Goal: Find specific page/section: Find specific page/section

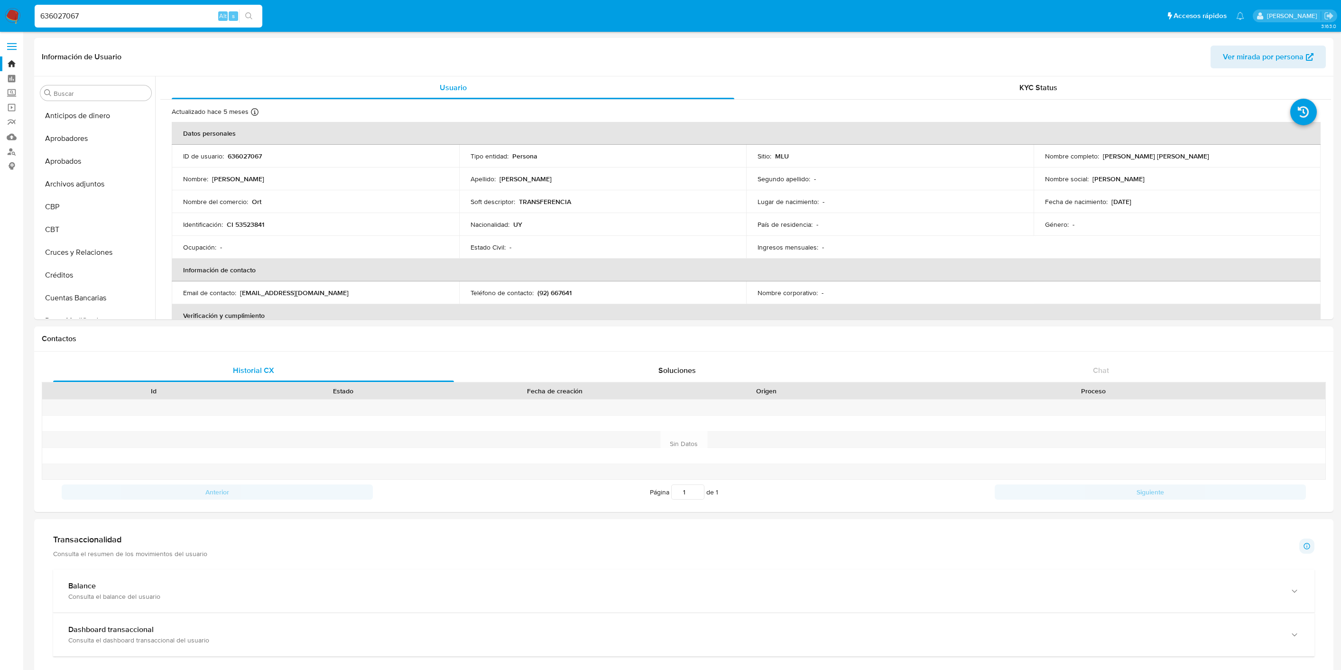
select select "10"
click at [104, 17] on input "636027067" at bounding box center [149, 16] width 228 height 12
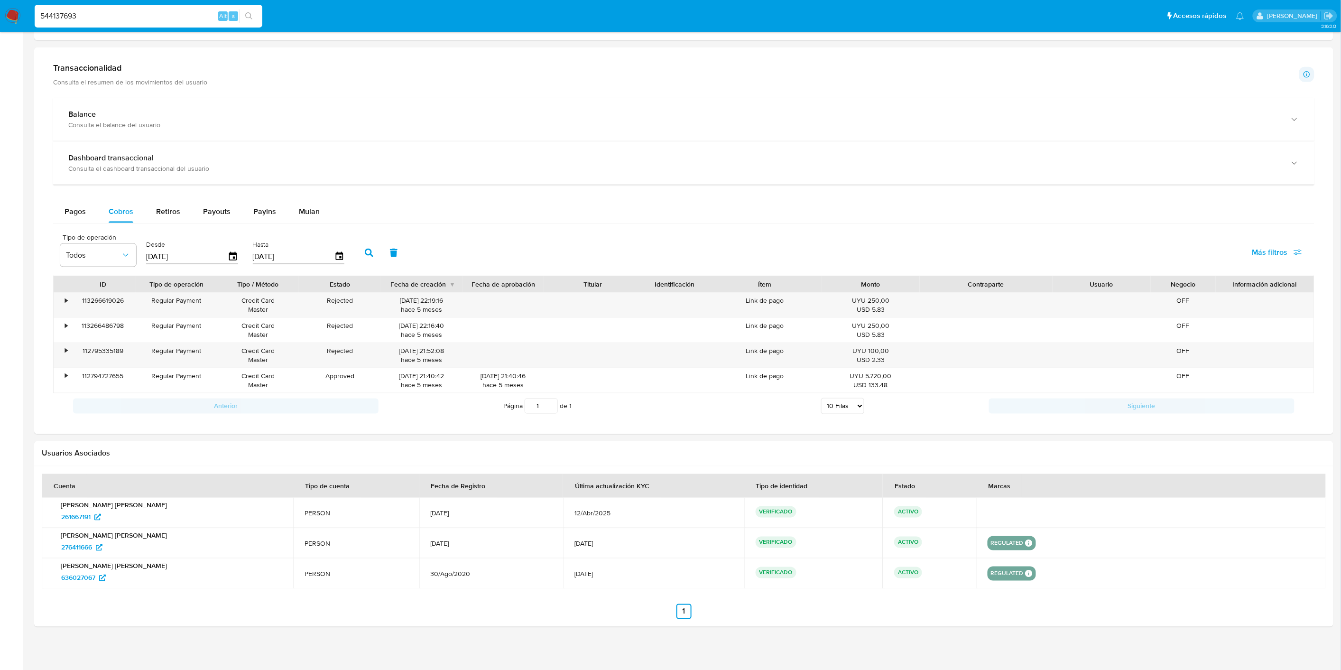
scroll to position [492, 0]
type input "544137693"
click at [88, 9] on div "544137693 Alt s" at bounding box center [149, 16] width 228 height 23
click at [93, 15] on input "544137693" at bounding box center [149, 16] width 228 height 12
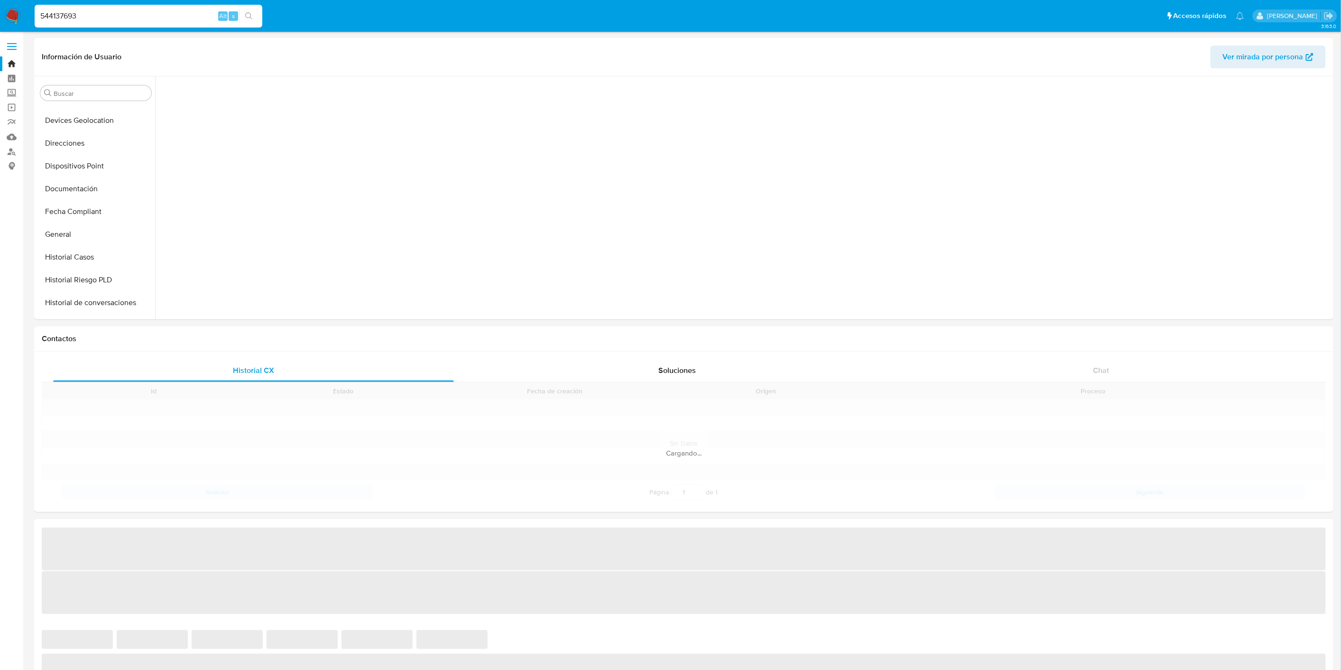
scroll to position [420, 0]
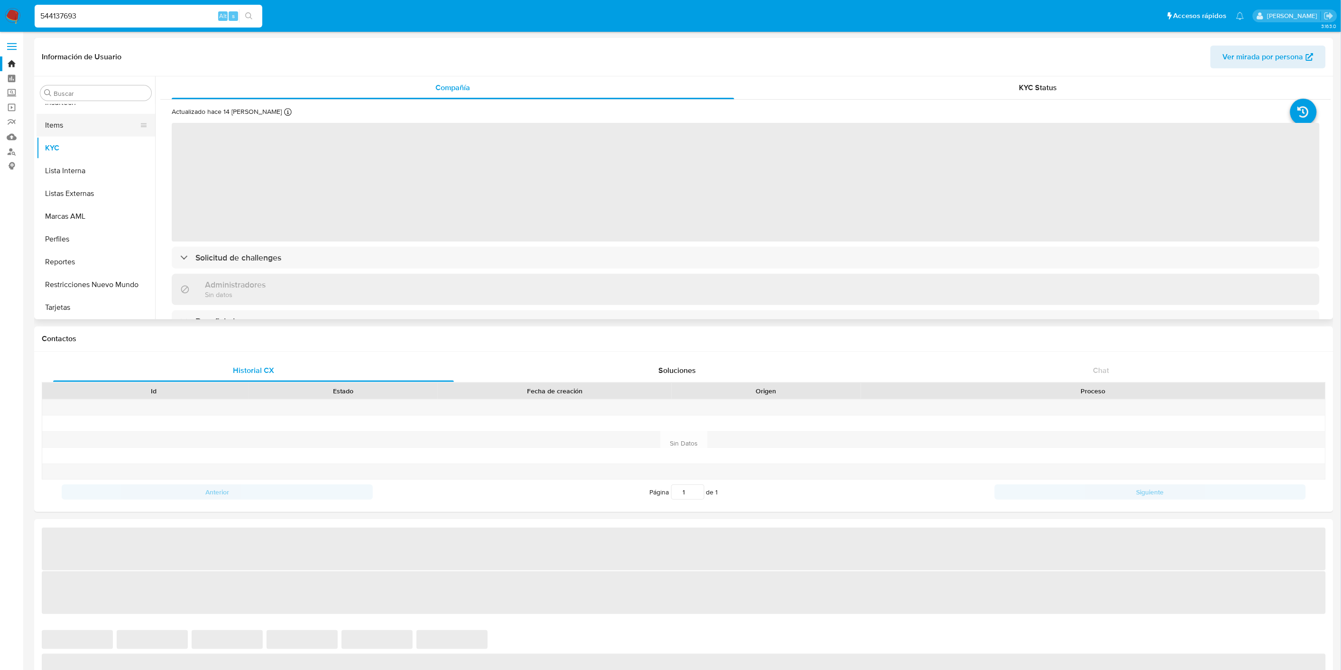
select select "10"
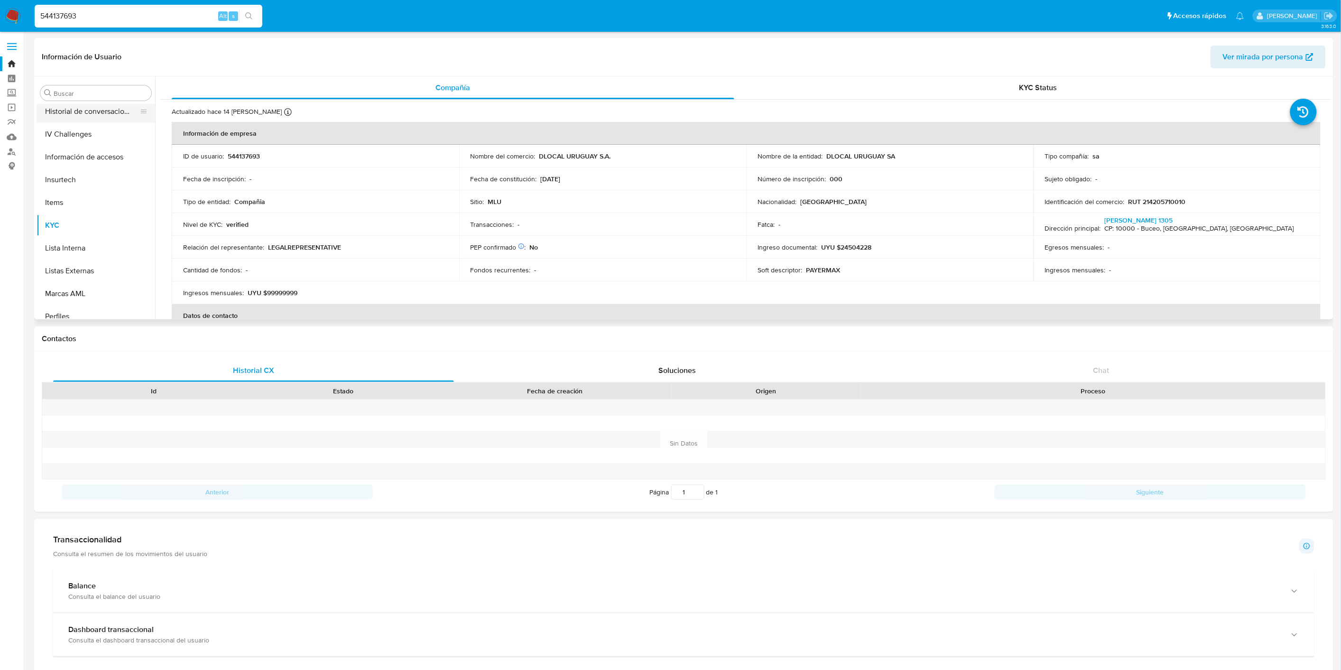
scroll to position [334, 0]
click at [64, 122] on button "General" at bounding box center [92, 123] width 111 height 23
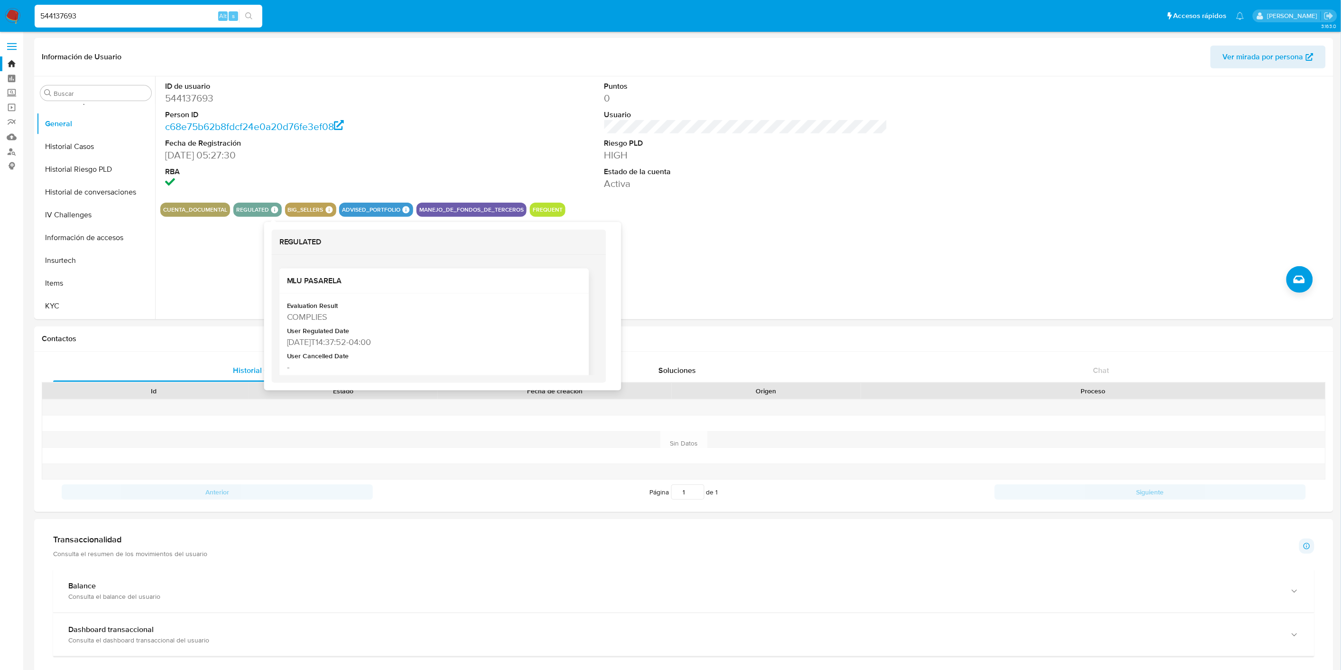
scroll to position [263, 0]
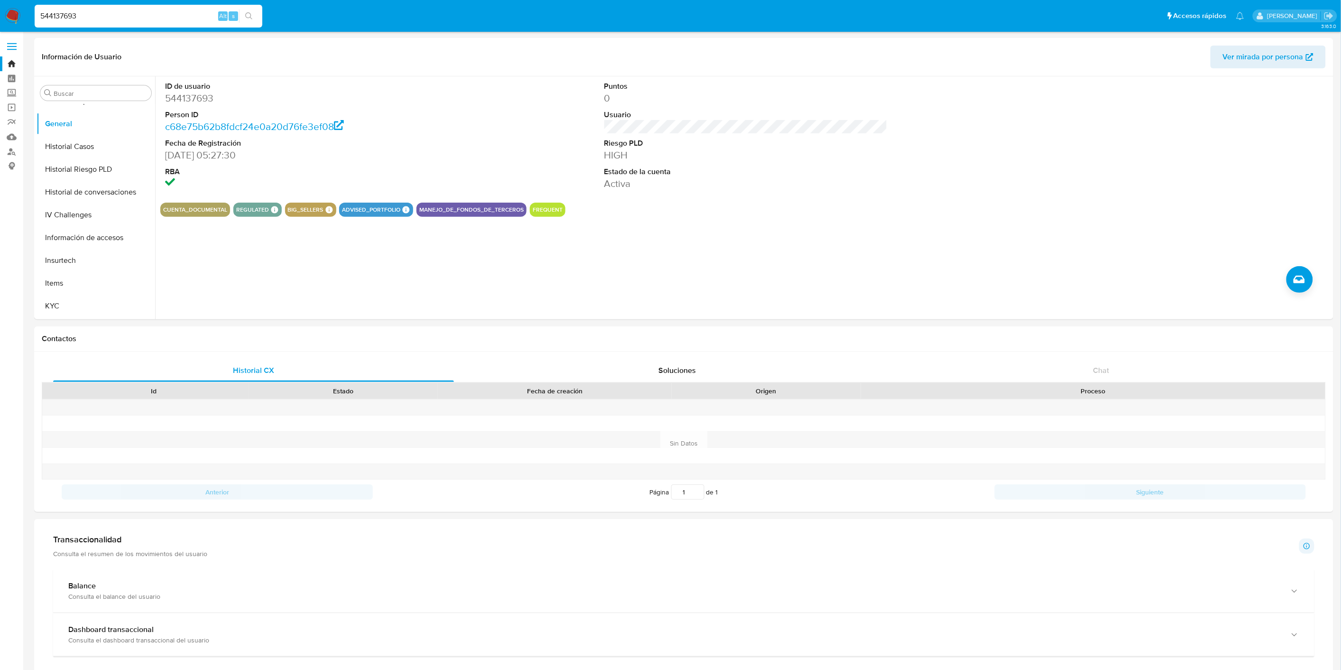
click at [107, 22] on div "544137693 Alt s" at bounding box center [149, 16] width 228 height 23
click at [108, 17] on input "544137693" at bounding box center [149, 16] width 228 height 12
paste input "1024250820"
type input "1024250820"
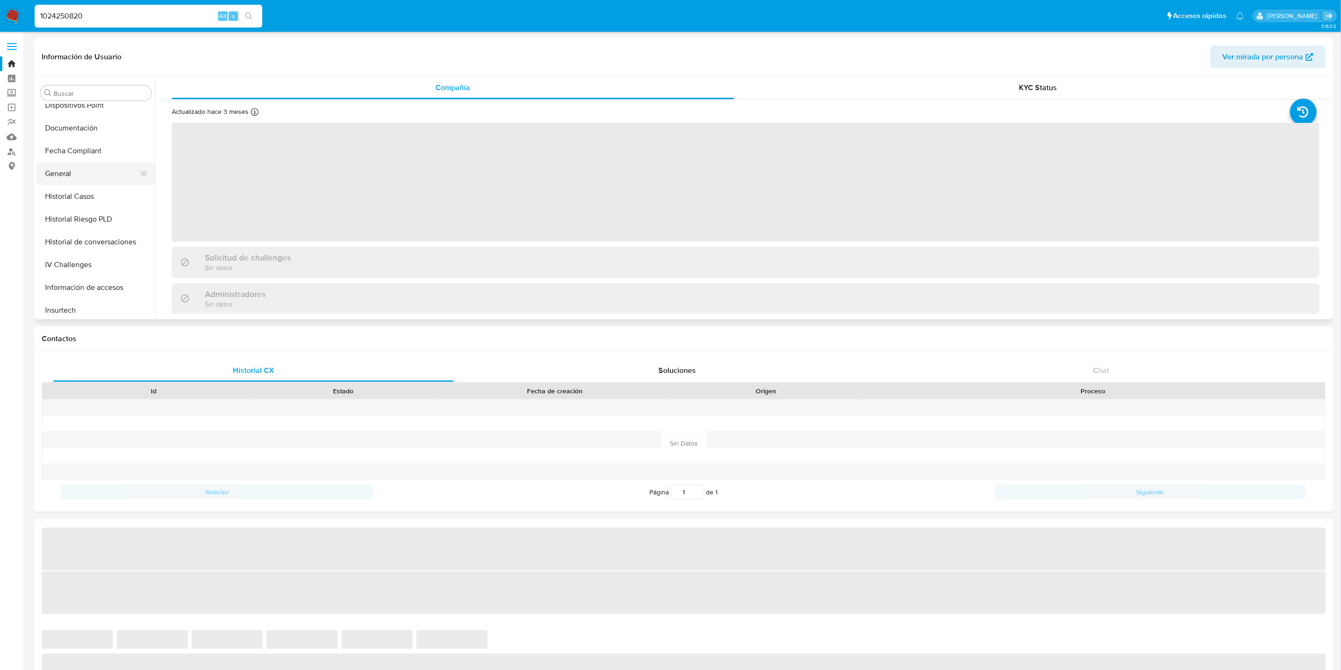
select select "10"
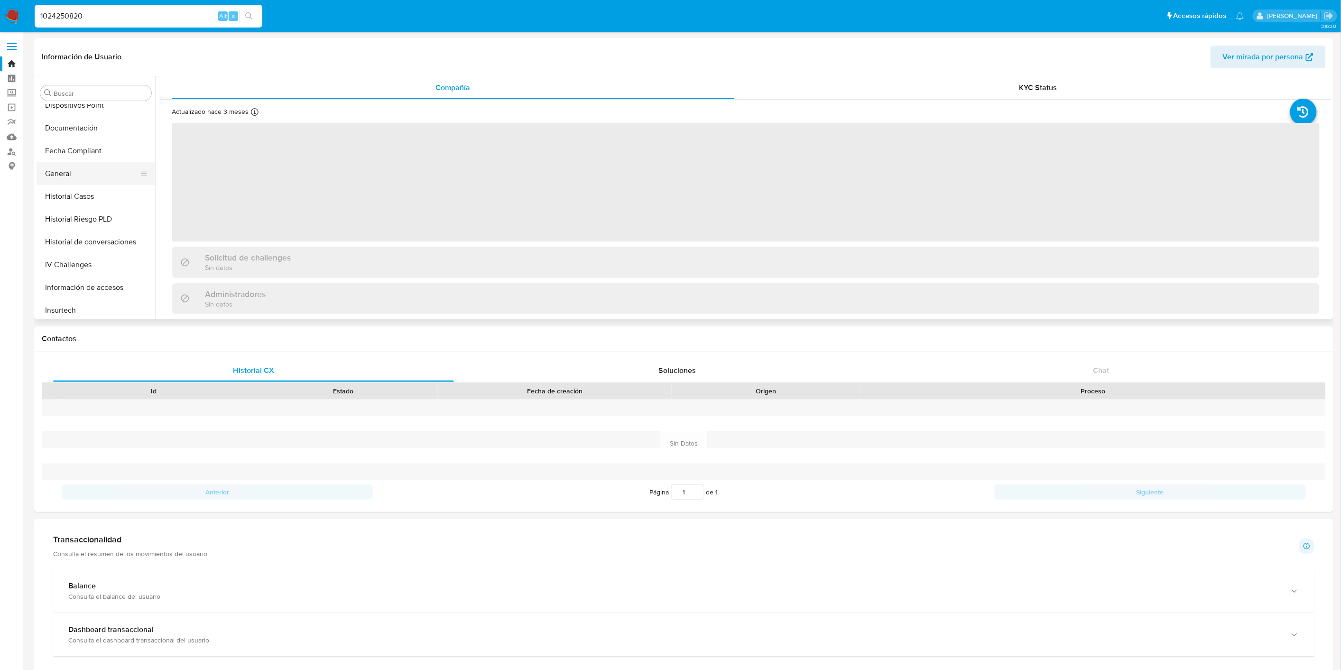
scroll to position [281, 0]
click at [77, 166] on button "General" at bounding box center [92, 176] width 111 height 23
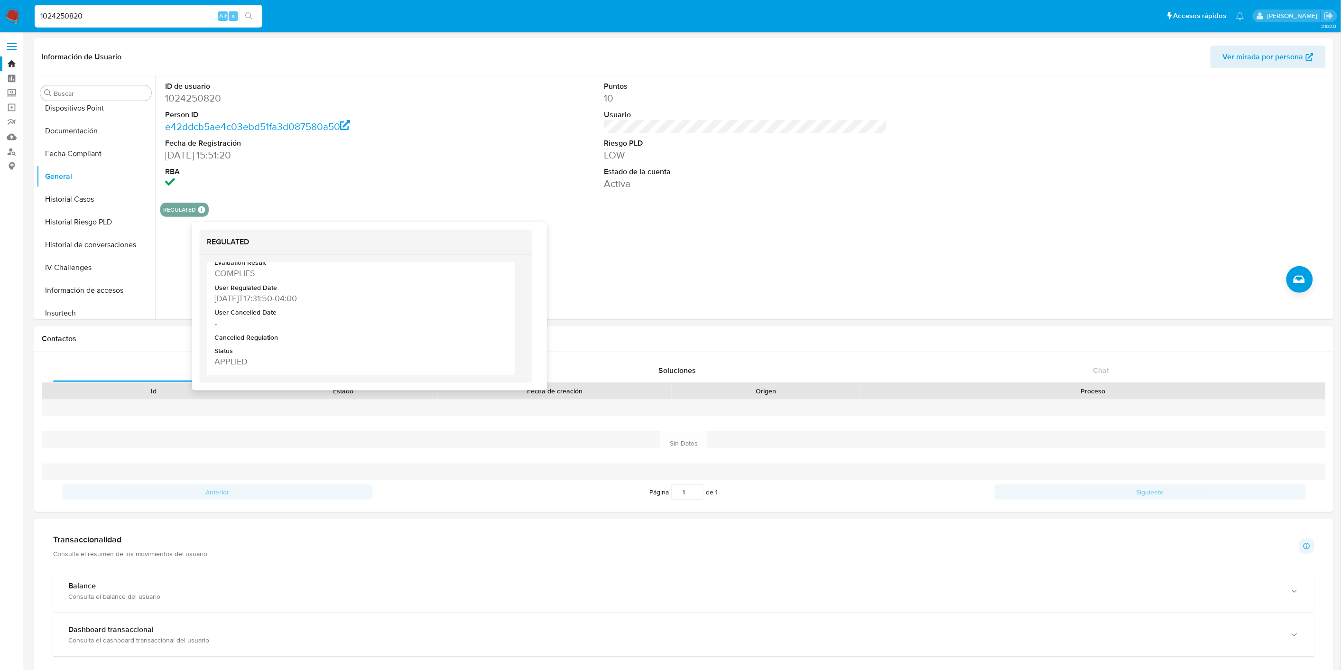
scroll to position [211, 0]
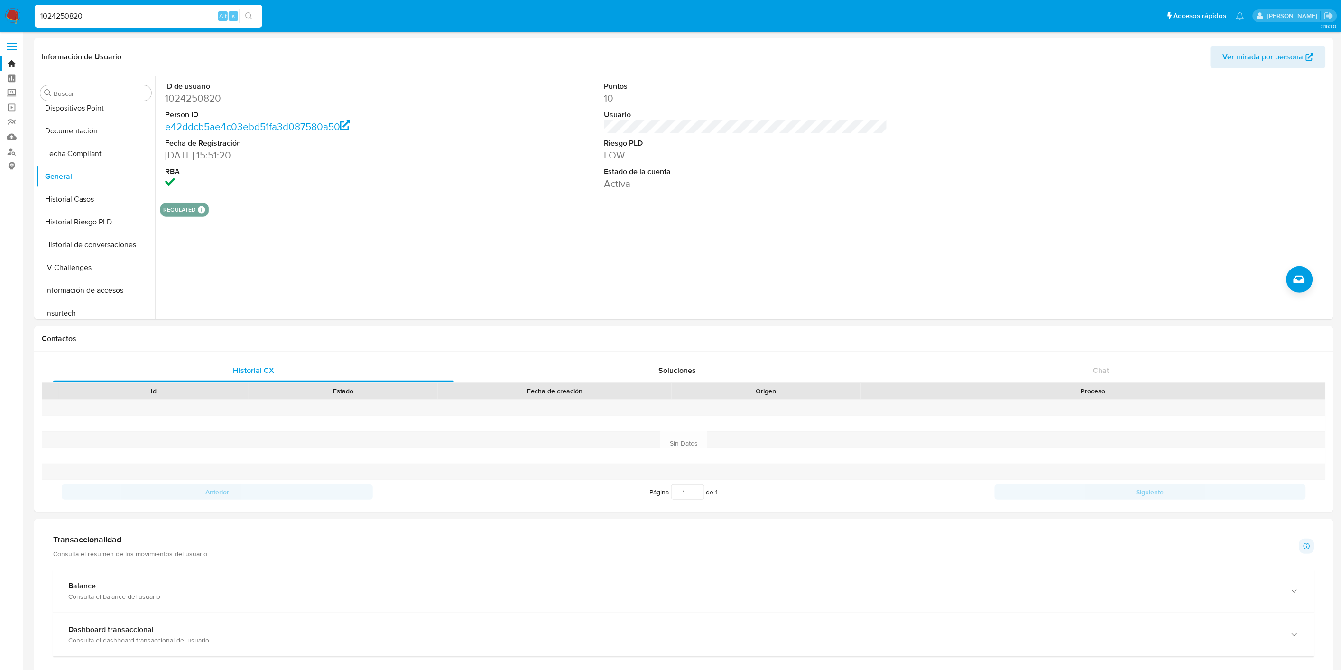
click at [114, 10] on input "1024250820" at bounding box center [149, 16] width 228 height 12
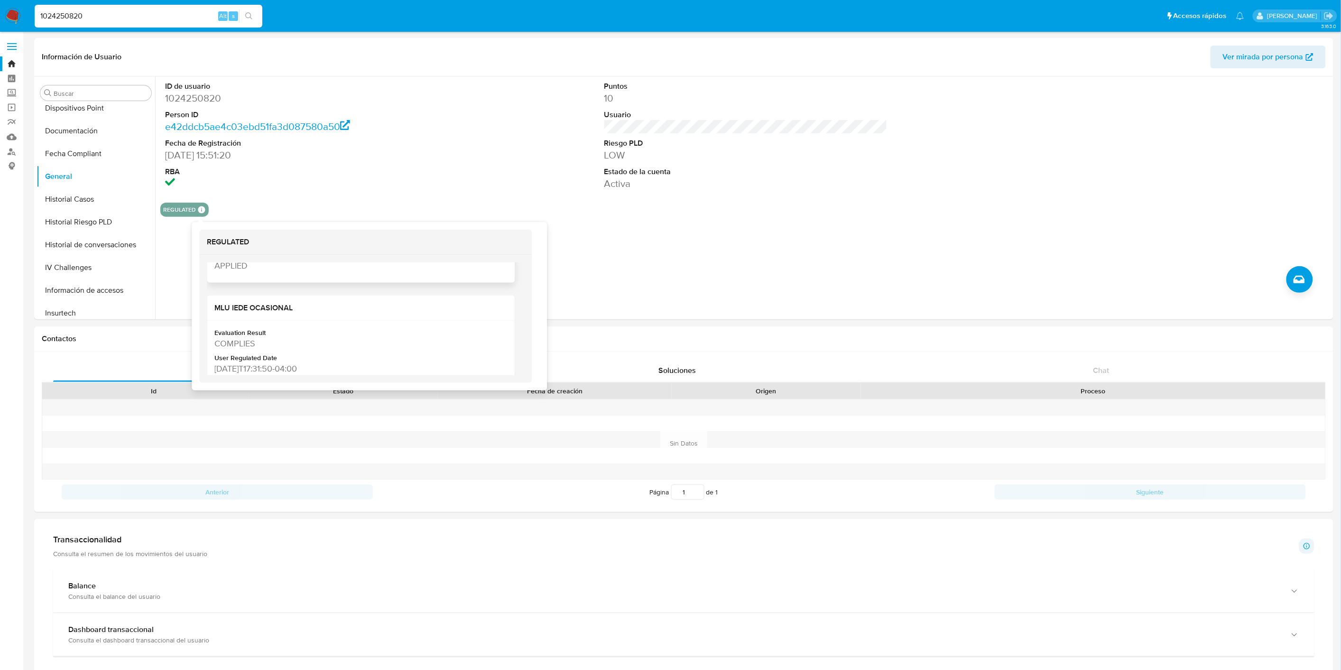
scroll to position [158, 0]
click at [277, 288] on h2 "MLU IEDE OCASIONAL" at bounding box center [360, 289] width 293 height 9
